Goal: Find specific page/section: Find specific page/section

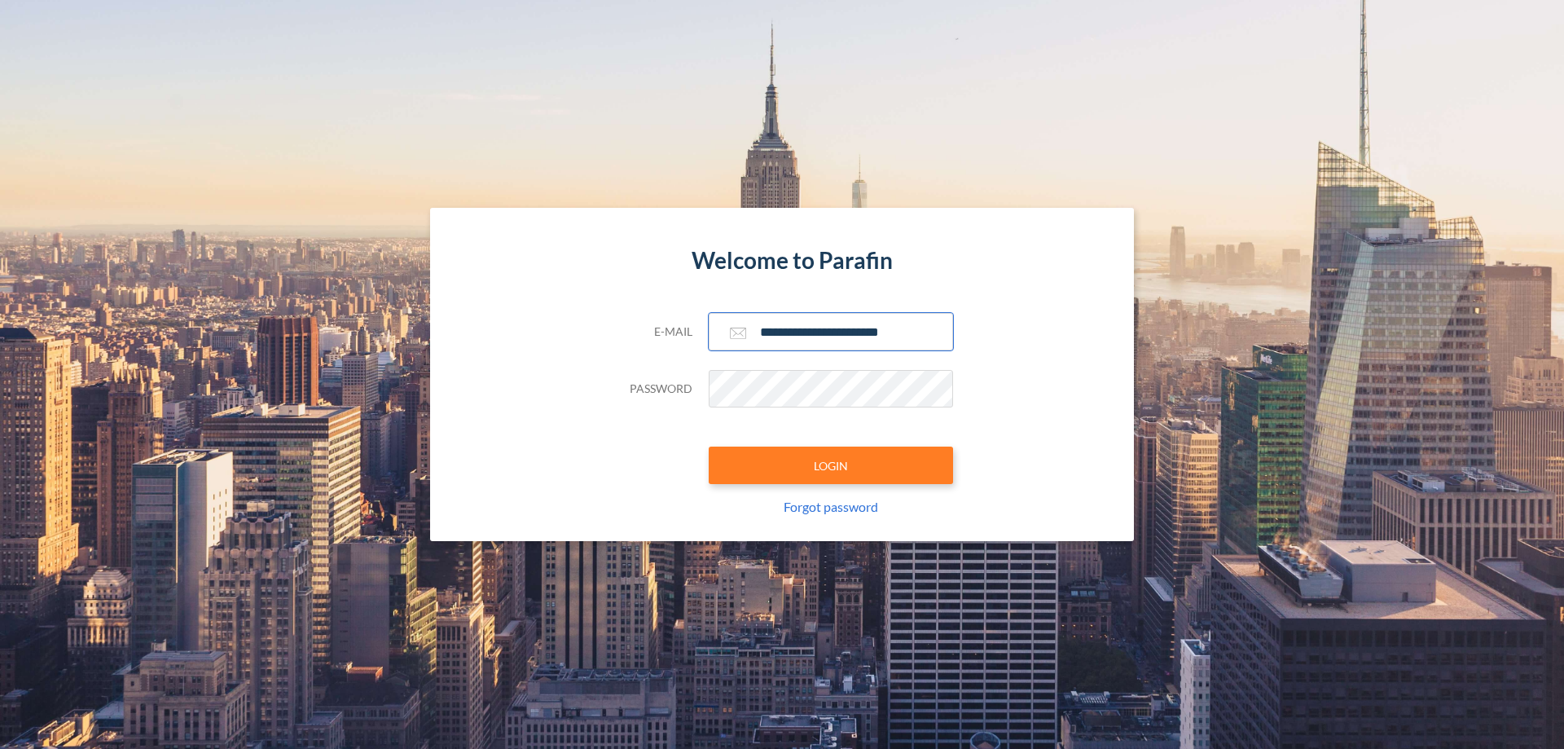
type input "**********"
click at [831, 465] on button "LOGIN" at bounding box center [831, 464] width 244 height 37
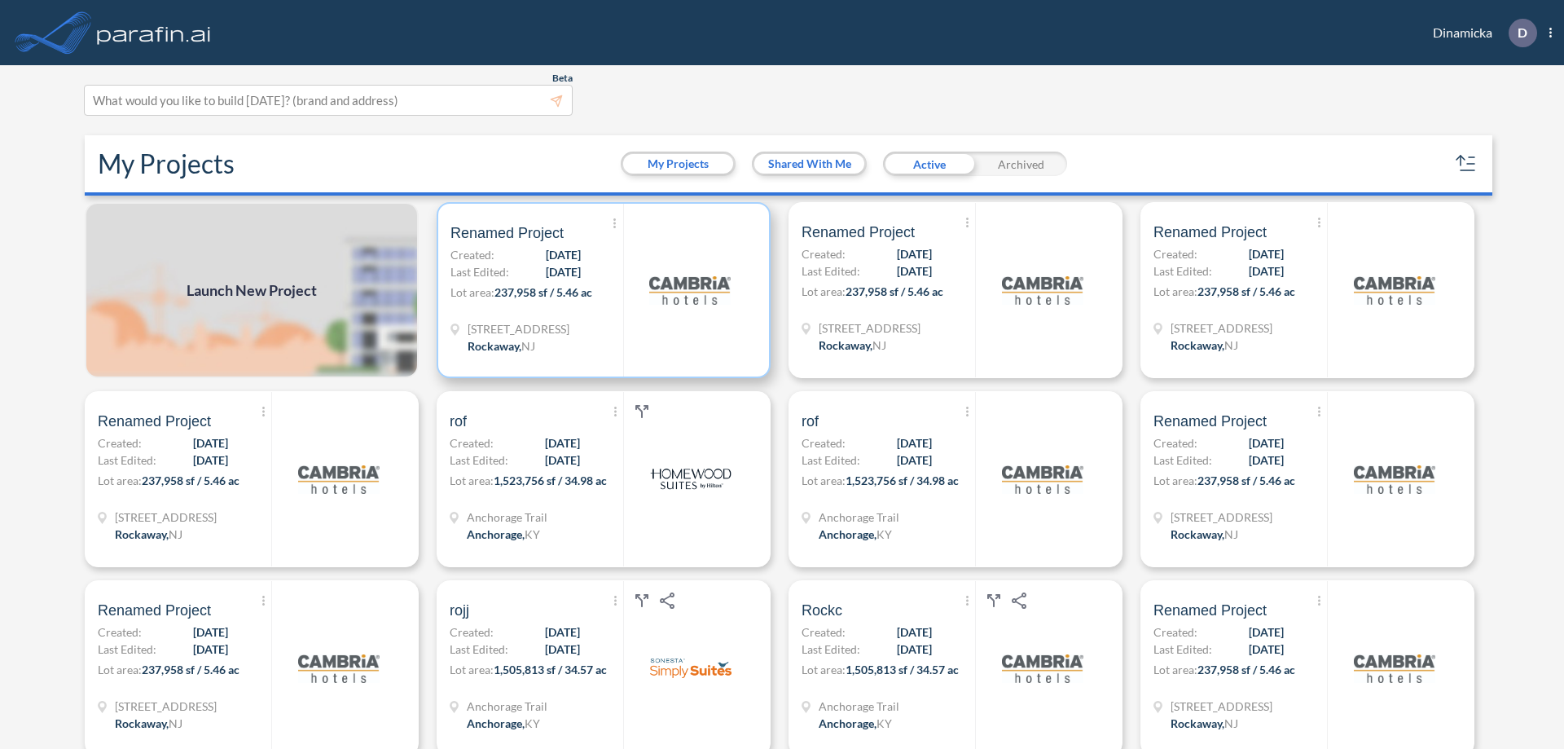
scroll to position [4, 0]
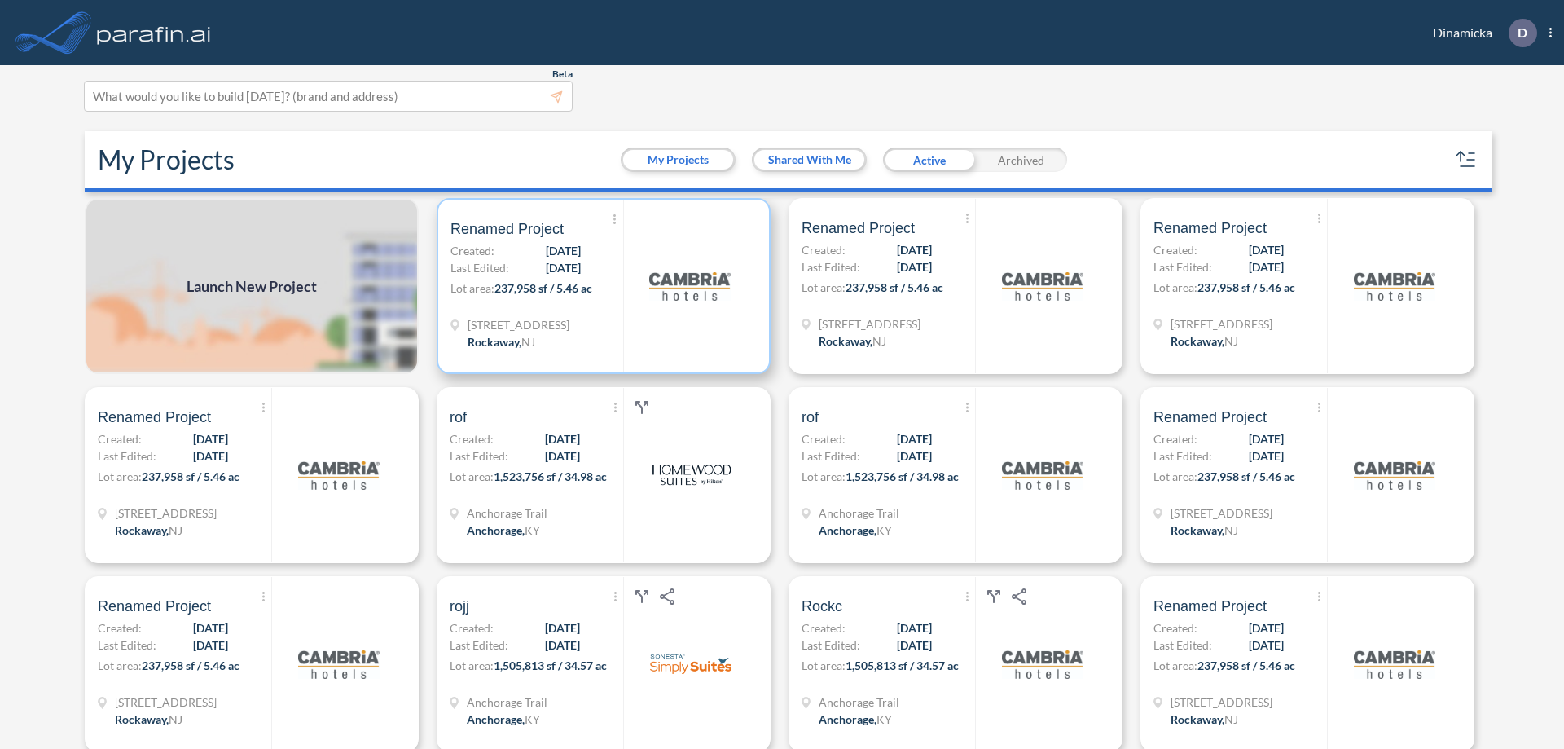
click at [600, 286] on p "Lot area: 237,958 sf / 5.46 ac" at bounding box center [537, 291] width 173 height 24
